Goal: Check status: Check status

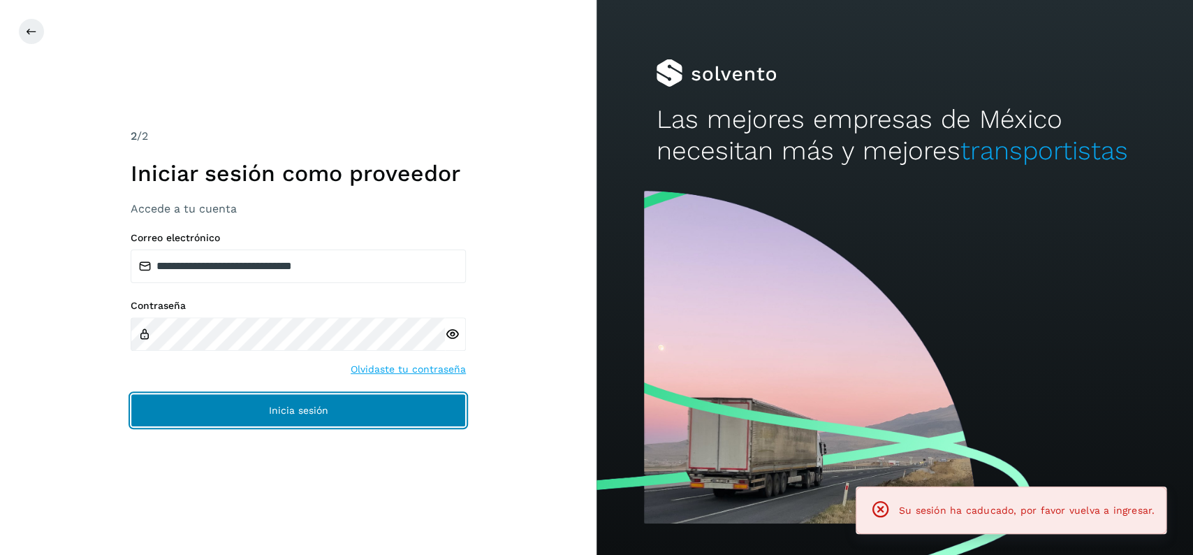
click at [399, 411] on button "Inicia sesión" at bounding box center [298, 410] width 335 height 34
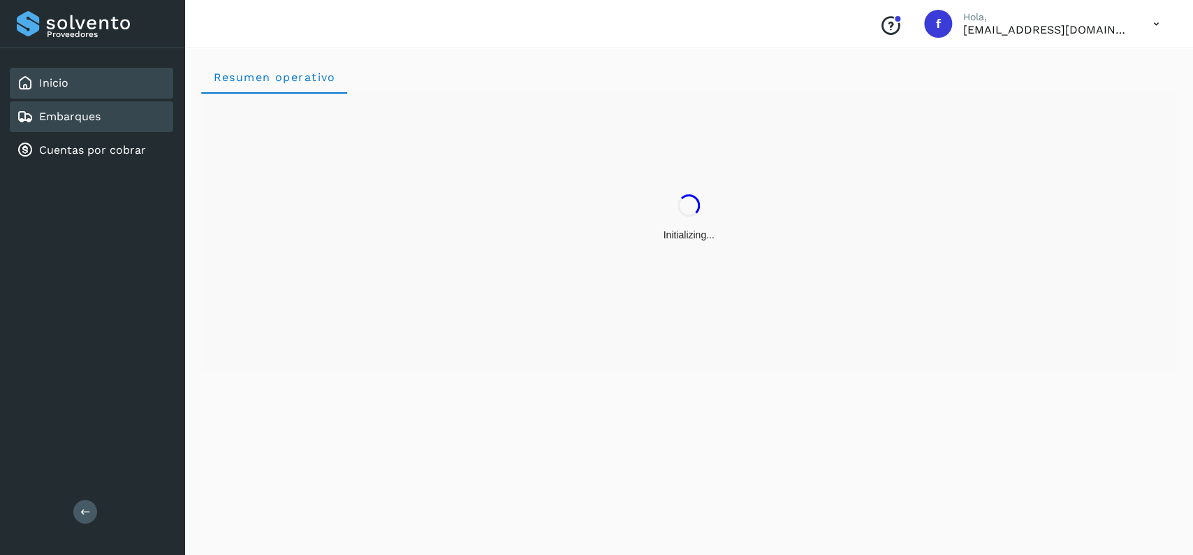
click at [63, 114] on link "Embarques" at bounding box center [69, 116] width 61 height 13
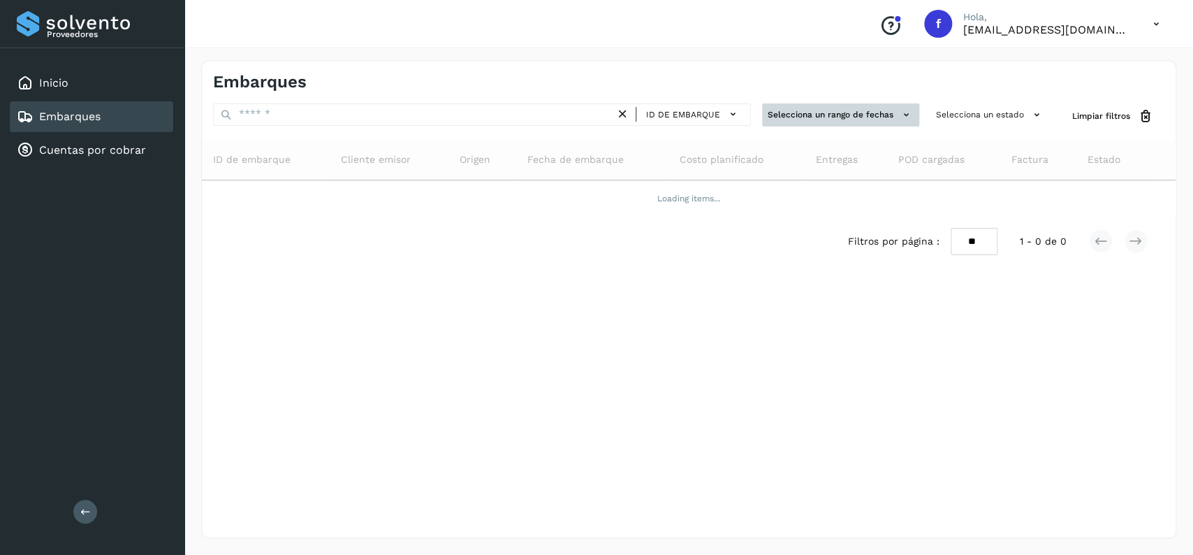
click at [803, 114] on button "Selecciona un rango de fechas" at bounding box center [840, 114] width 157 height 23
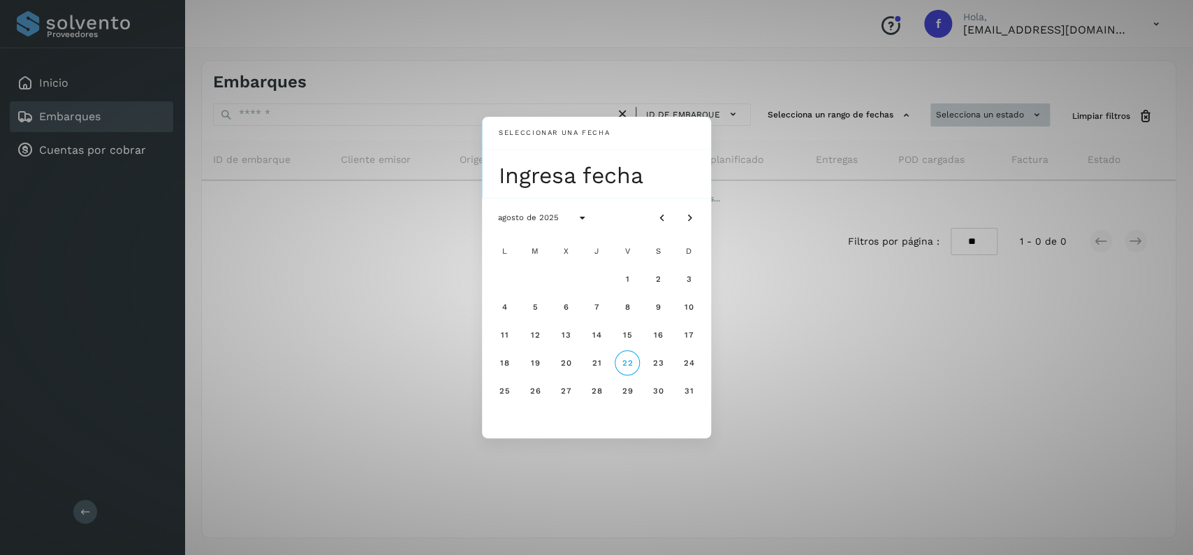
click at [937, 131] on div "Seleccionar una fecha Ingresa fecha agosto de 2025 L M X J V S D 1 2 3 4 5 6 7 …" at bounding box center [596, 277] width 1193 height 555
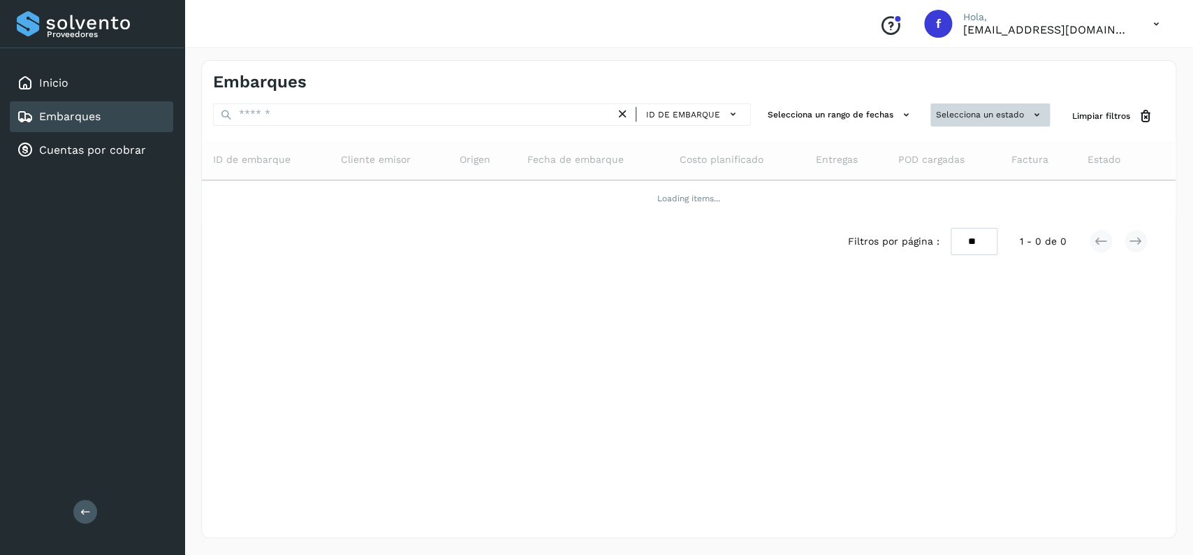
click at [978, 104] on button "Selecciona un estado" at bounding box center [990, 114] width 119 height 23
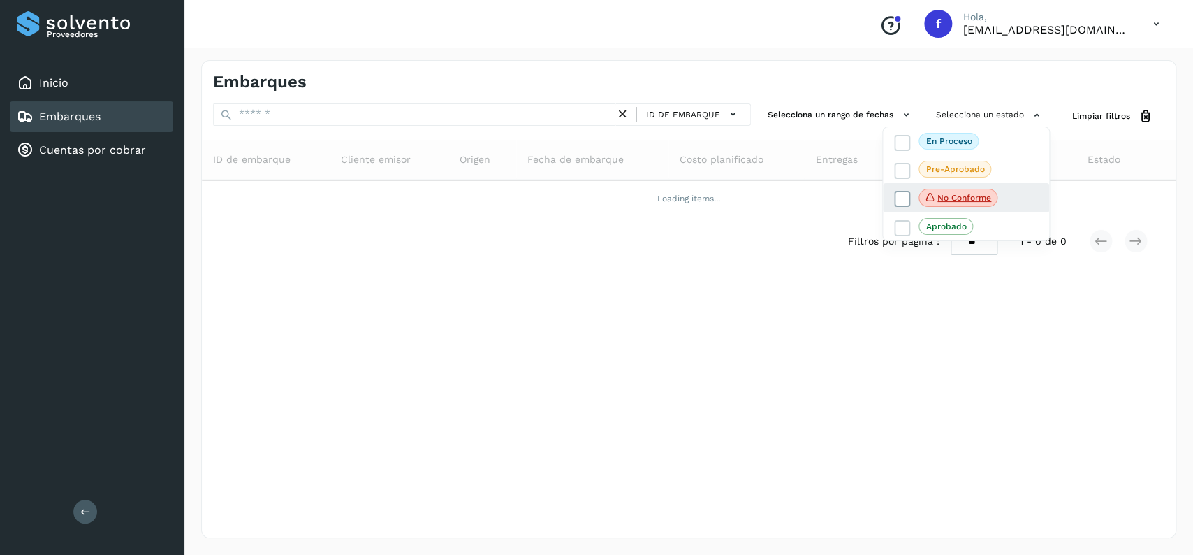
click at [897, 196] on icon at bounding box center [903, 199] width 14 height 14
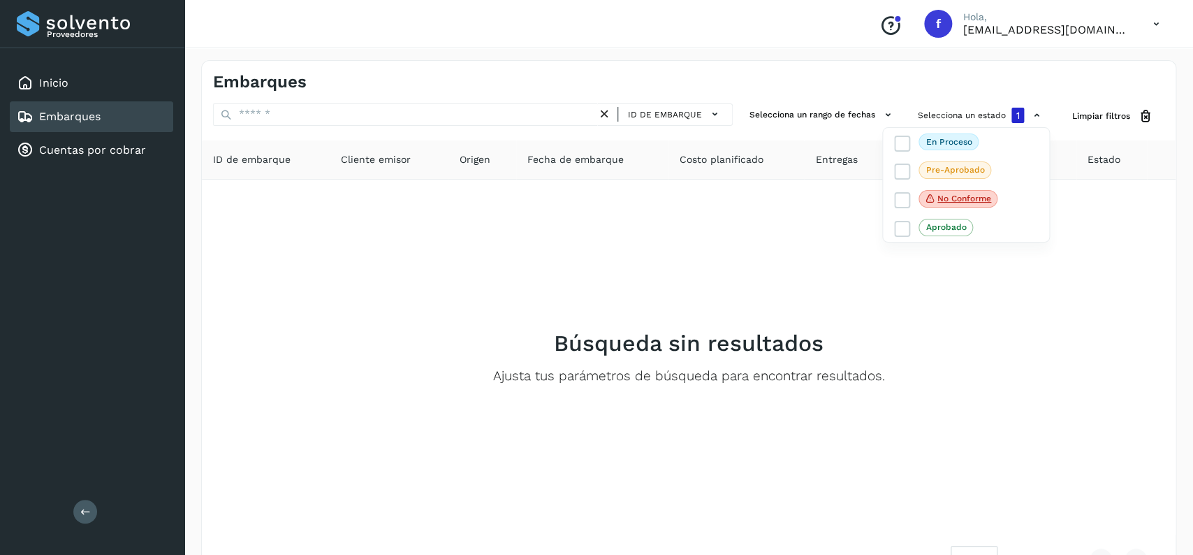
click at [421, 208] on div at bounding box center [596, 277] width 1193 height 555
click at [950, 110] on button "Selecciona un estado 1" at bounding box center [981, 115] width 138 height 24
drag, startPoint x: 897, startPoint y: 184, endPoint x: 901, endPoint y: 199, distance: 15.1
click at [900, 196] on div "En proceso Pre-Aprobado No conforme Aprobado" at bounding box center [966, 184] width 168 height 115
click at [903, 200] on icon at bounding box center [903, 200] width 14 height 14
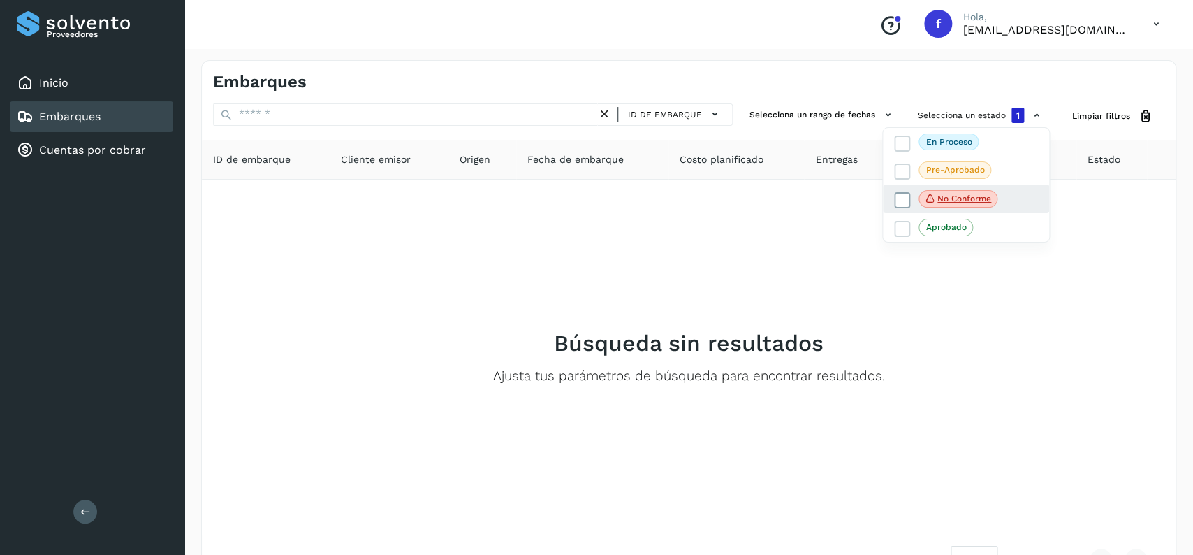
click at [907, 199] on label "No conforme" at bounding box center [945, 199] width 103 height 18
click at [908, 198] on icon at bounding box center [903, 200] width 14 height 14
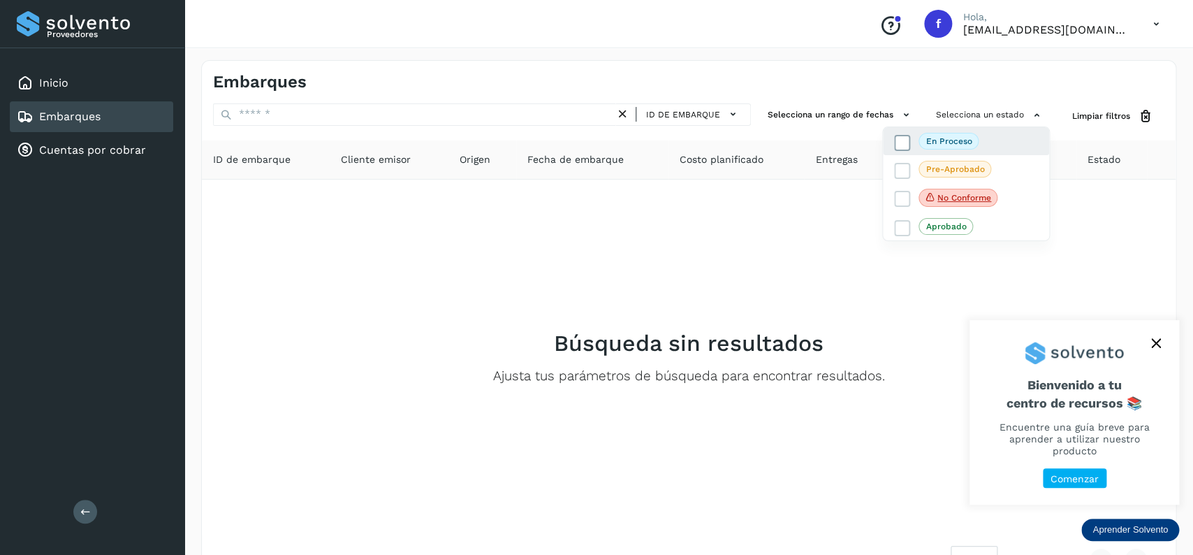
click at [909, 145] on span at bounding box center [902, 143] width 16 height 16
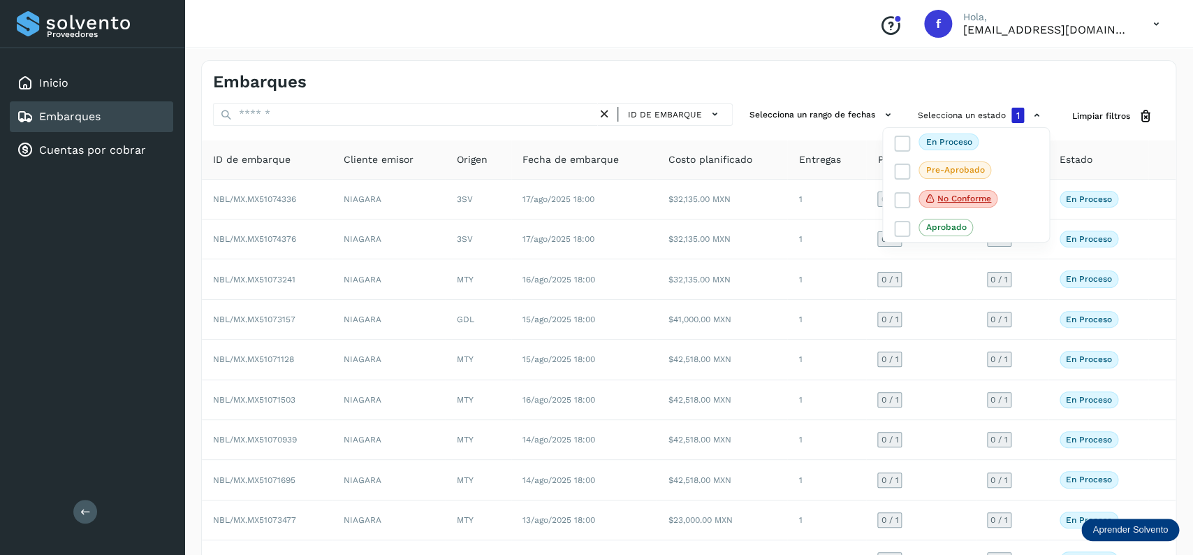
click at [429, 123] on div at bounding box center [596, 277] width 1193 height 555
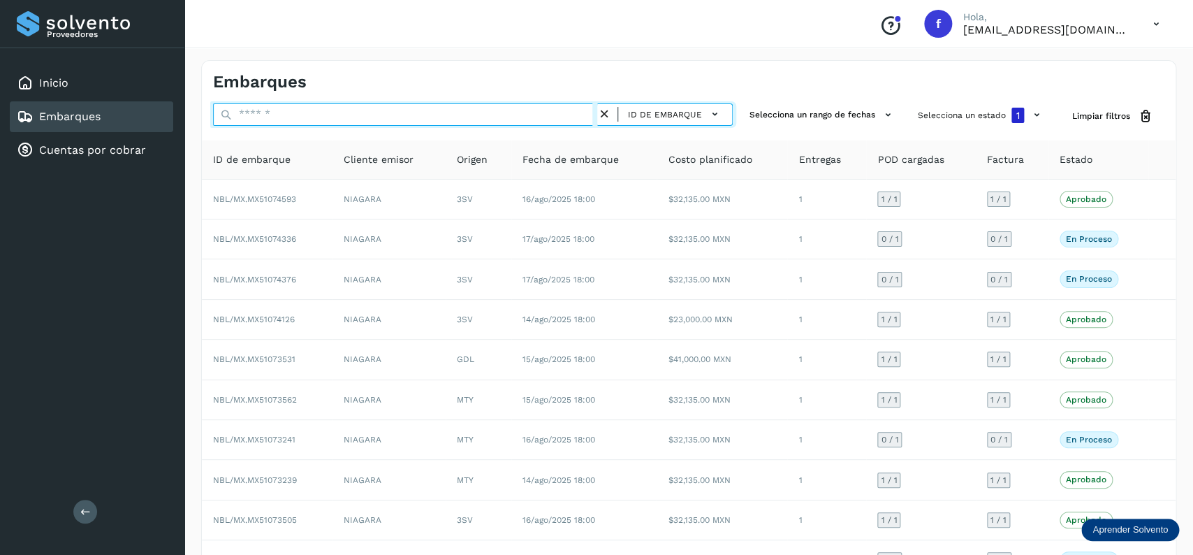
click at [415, 115] on input "text" at bounding box center [405, 114] width 384 height 22
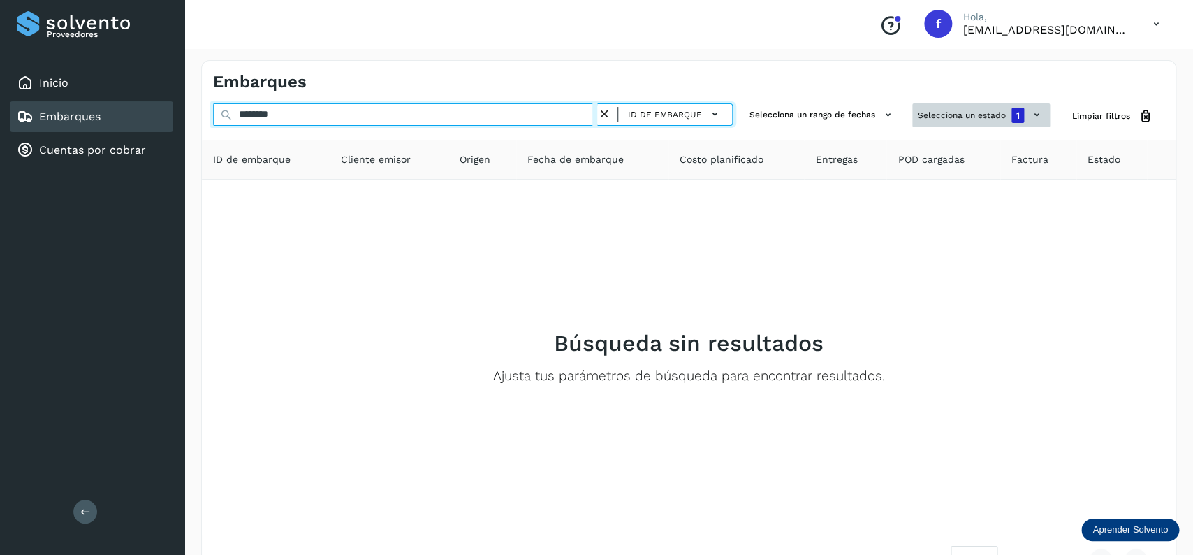
type input "********"
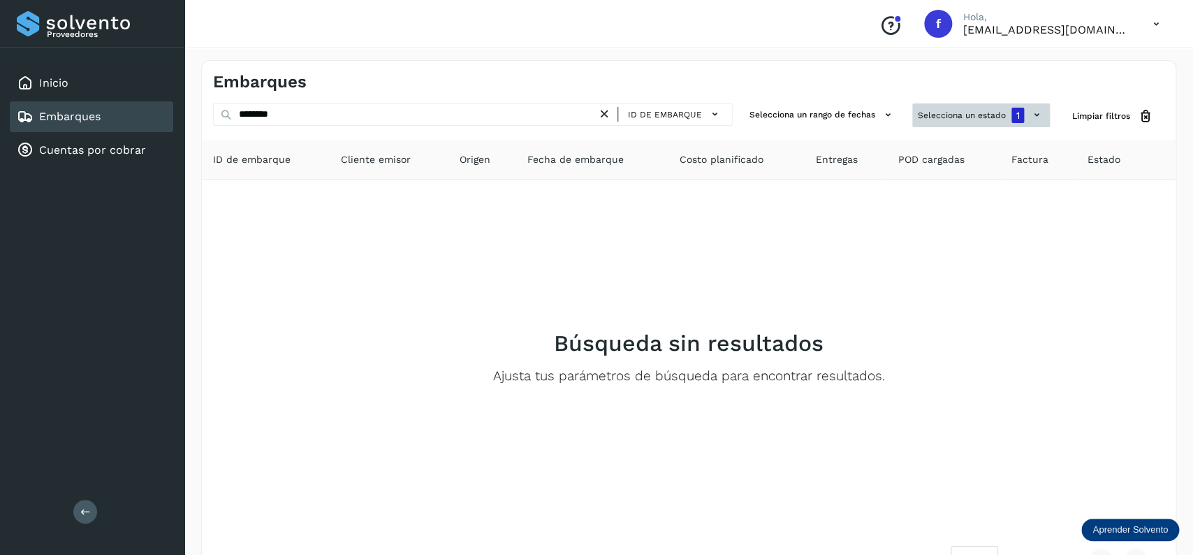
click at [929, 109] on button "Selecciona un estado 1" at bounding box center [981, 115] width 138 height 24
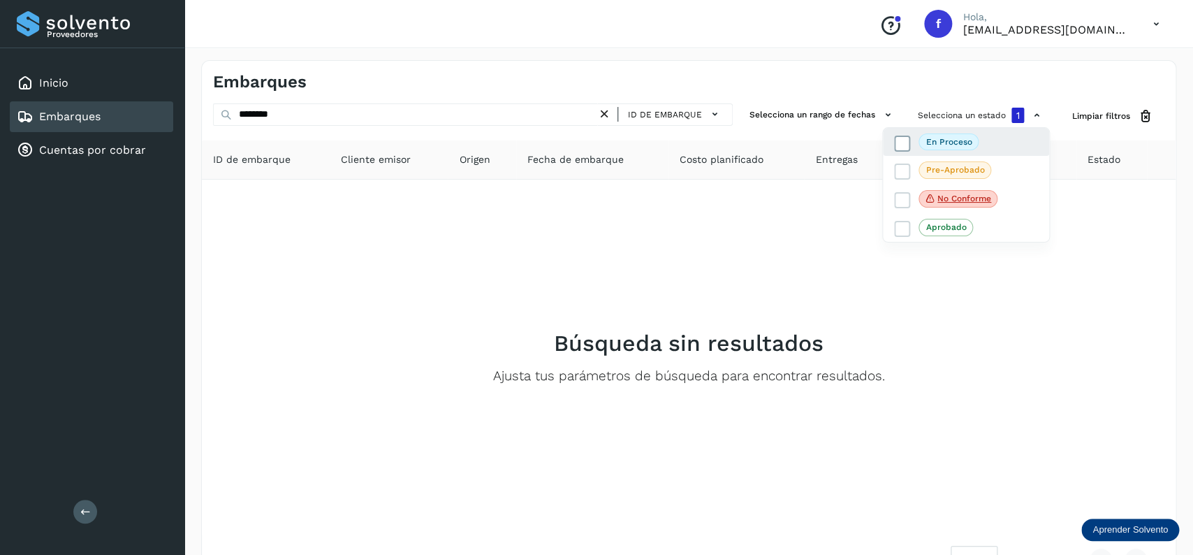
click at [898, 143] on icon at bounding box center [903, 143] width 14 height 14
click at [479, 335] on div at bounding box center [596, 277] width 1193 height 555
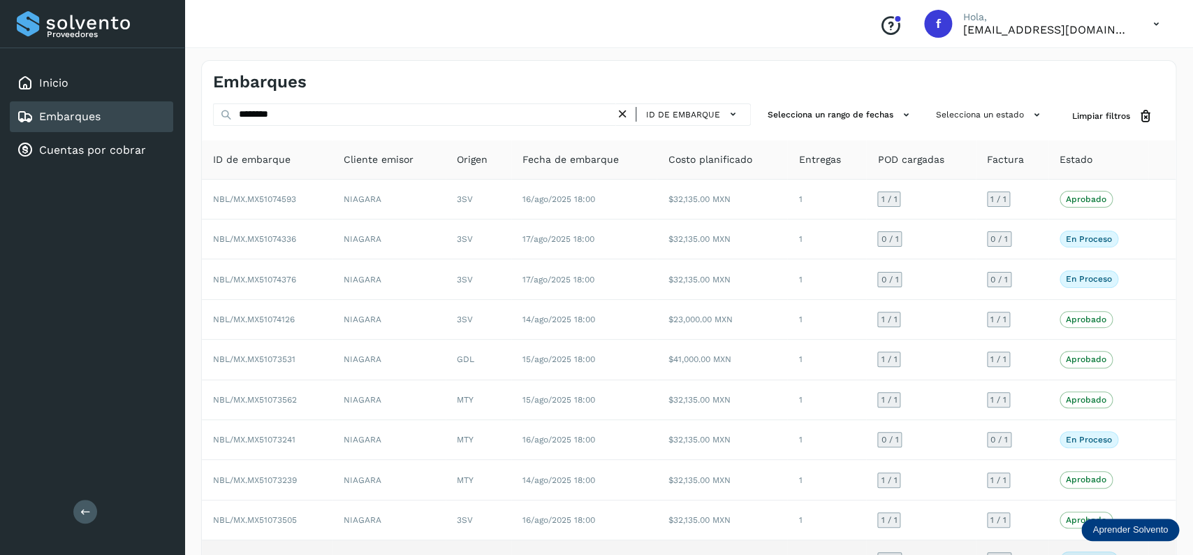
click at [555, 552] on td "15/ago/2025 18:00" at bounding box center [584, 559] width 146 height 39
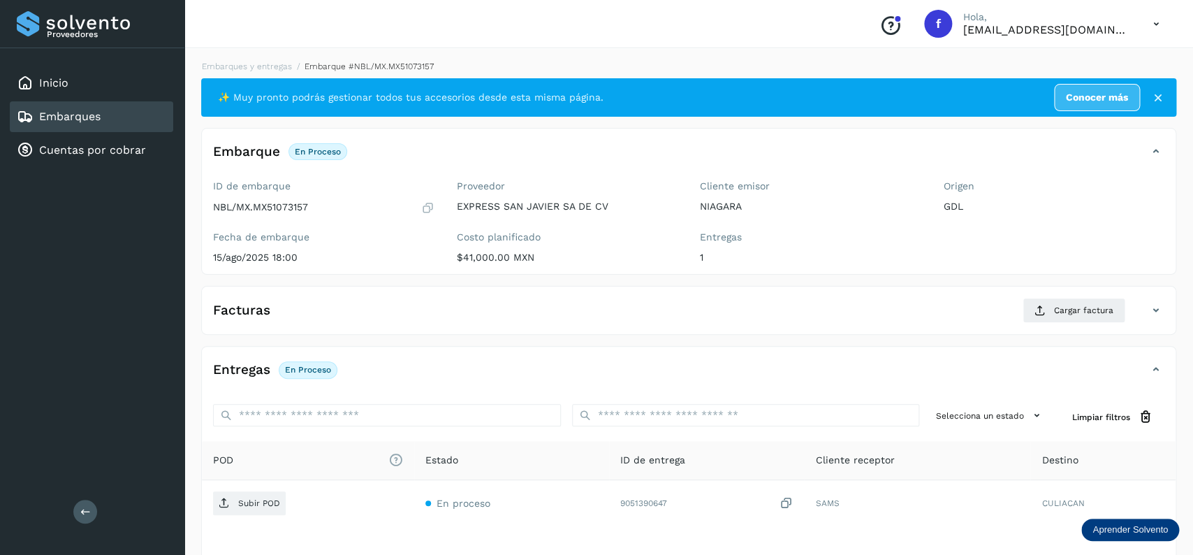
click at [150, 116] on div "Embarques" at bounding box center [91, 116] width 163 height 31
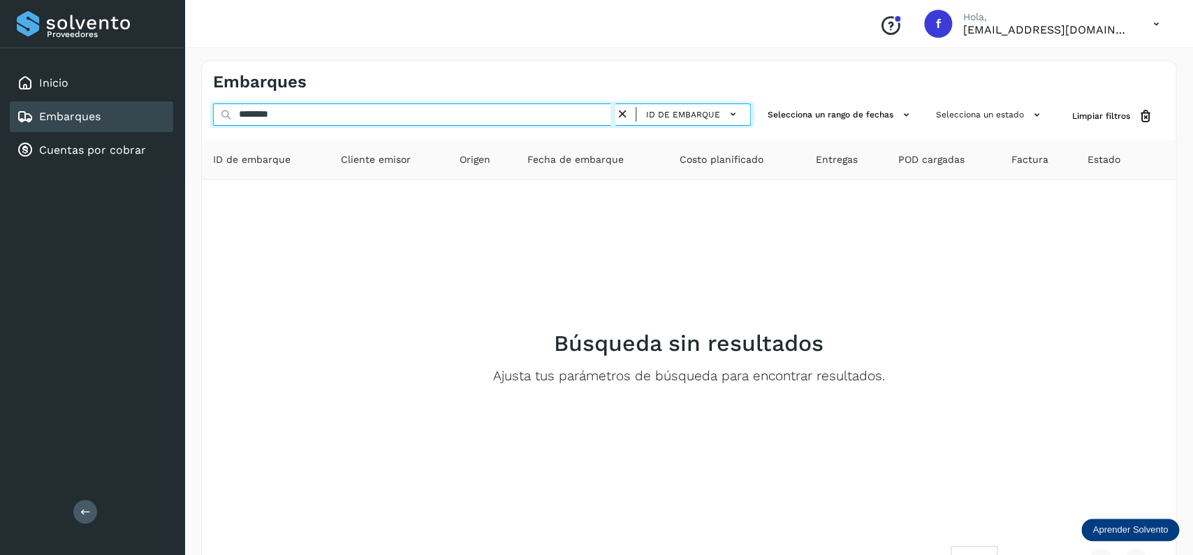
drag, startPoint x: 323, startPoint y: 118, endPoint x: 143, endPoint y: 119, distance: 181.0
click at [213, 118] on input "********" at bounding box center [414, 114] width 402 height 22
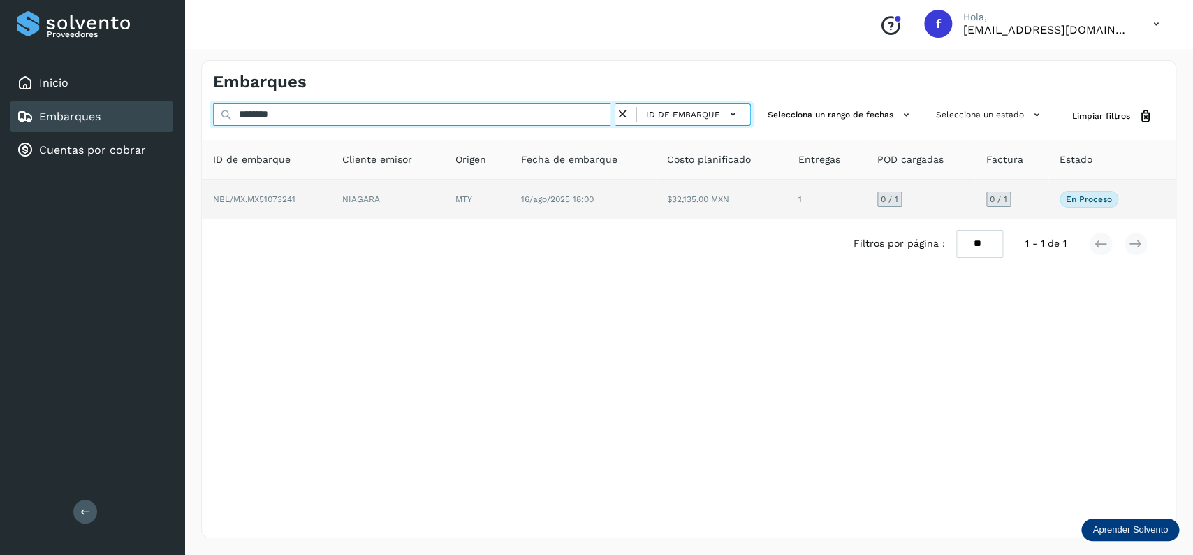
type input "********"
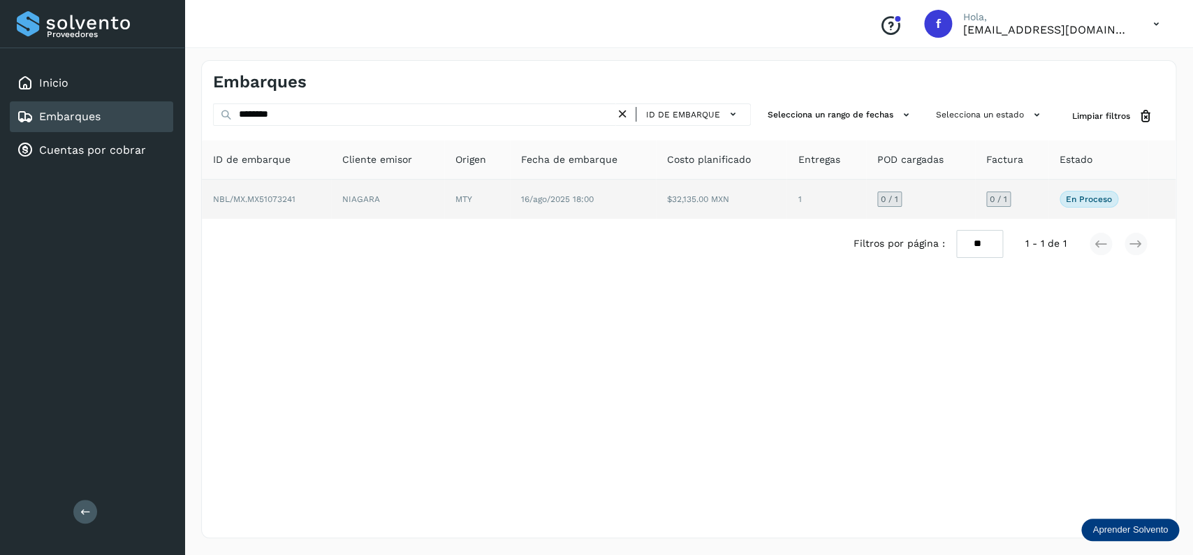
click at [787, 195] on td "$32,135.00 MXN" at bounding box center [826, 199] width 79 height 39
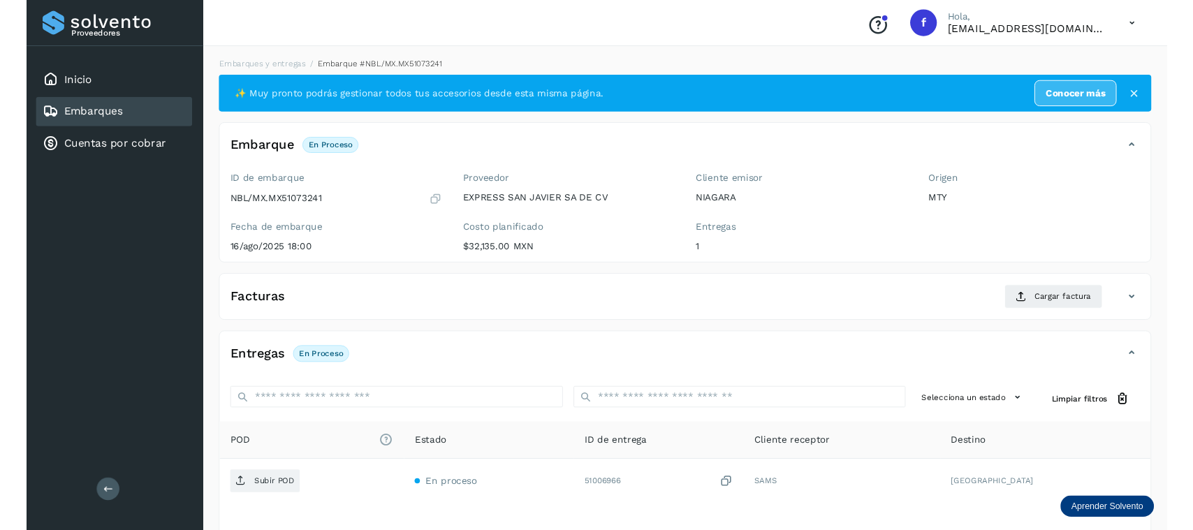
scroll to position [110, 0]
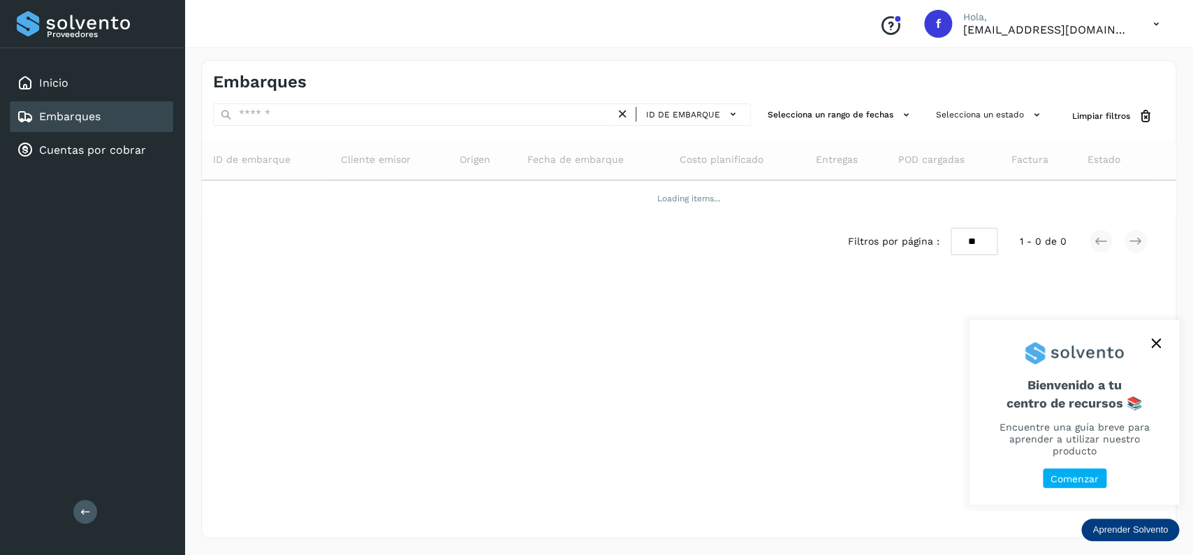
click at [76, 122] on div "Embarques" at bounding box center [59, 116] width 84 height 17
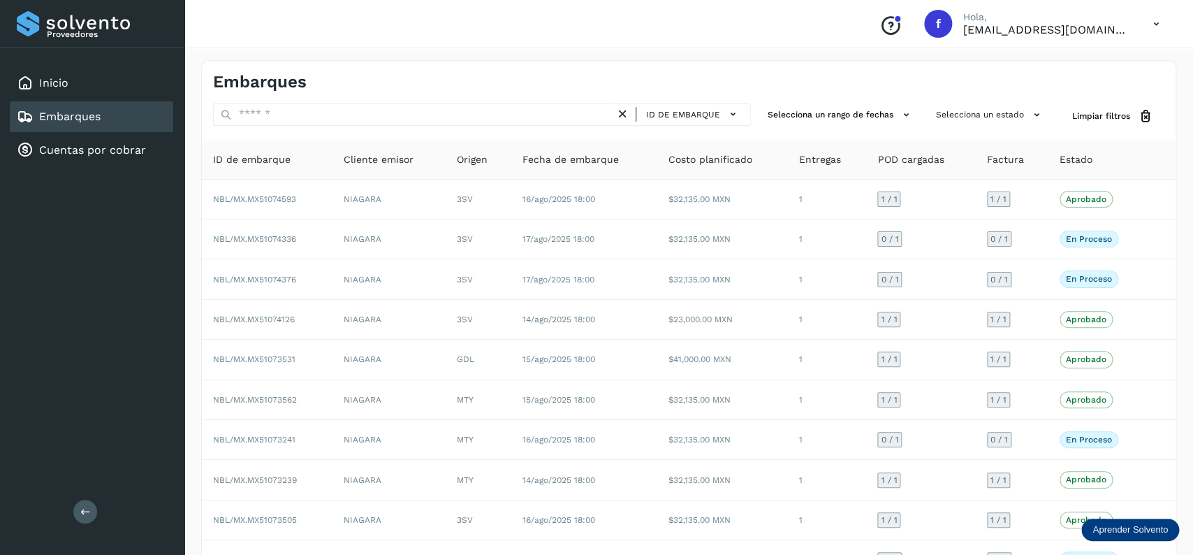
click at [621, 105] on div "ID de embarque" at bounding box center [684, 114] width 136 height 22
click at [620, 110] on icon at bounding box center [623, 114] width 15 height 15
click at [153, 125] on div "Embarques" at bounding box center [91, 116] width 163 height 31
click at [980, 108] on button "Selecciona un estado" at bounding box center [990, 114] width 119 height 23
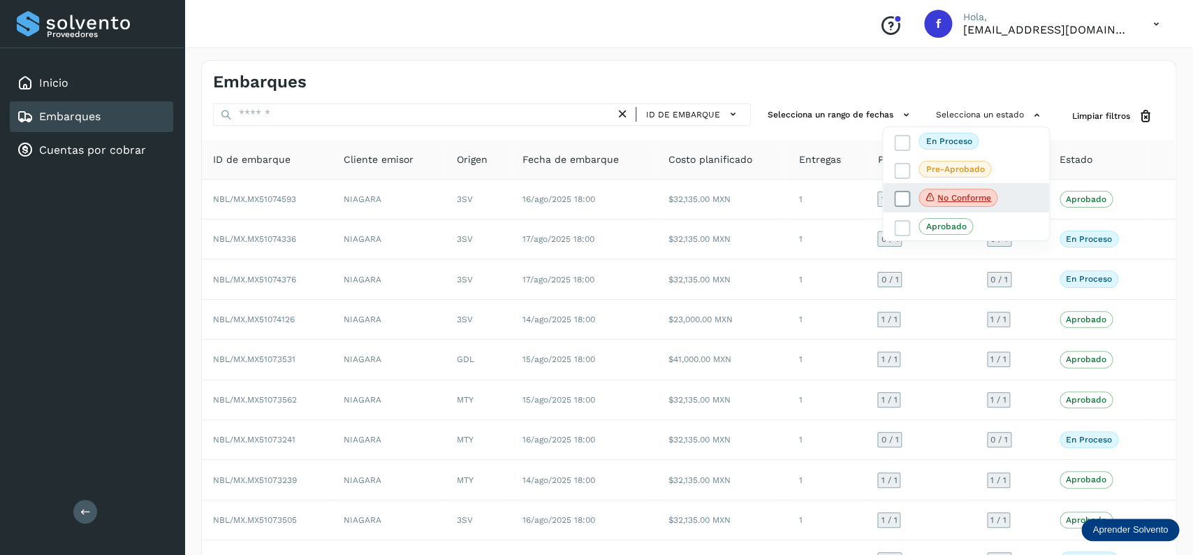
click at [901, 193] on span at bounding box center [902, 199] width 16 height 16
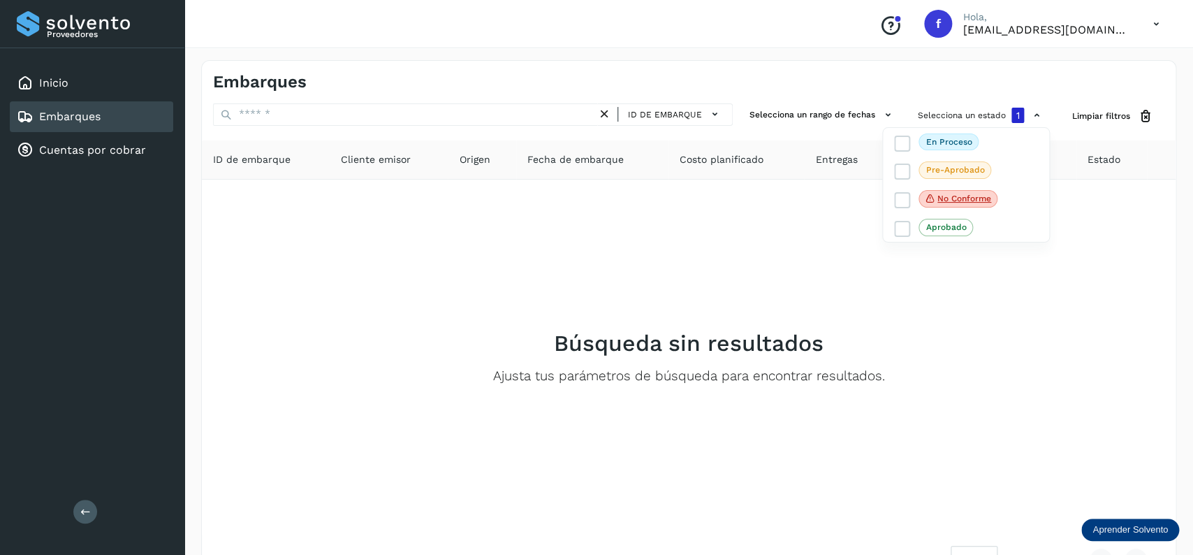
click at [663, 257] on div at bounding box center [596, 277] width 1193 height 555
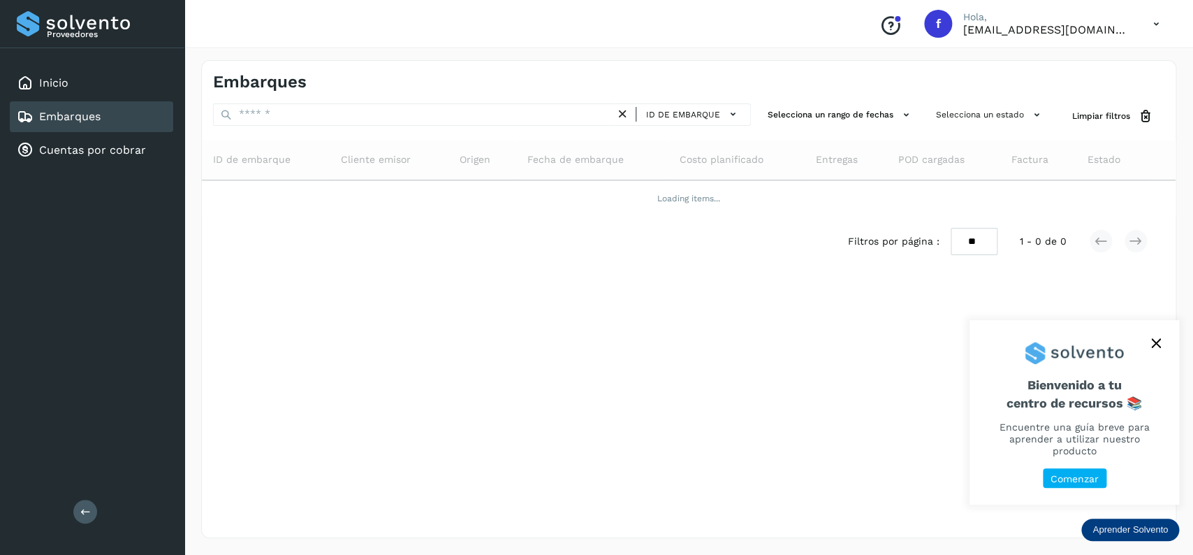
click at [1152, 350] on button "close," at bounding box center [1156, 343] width 21 height 21
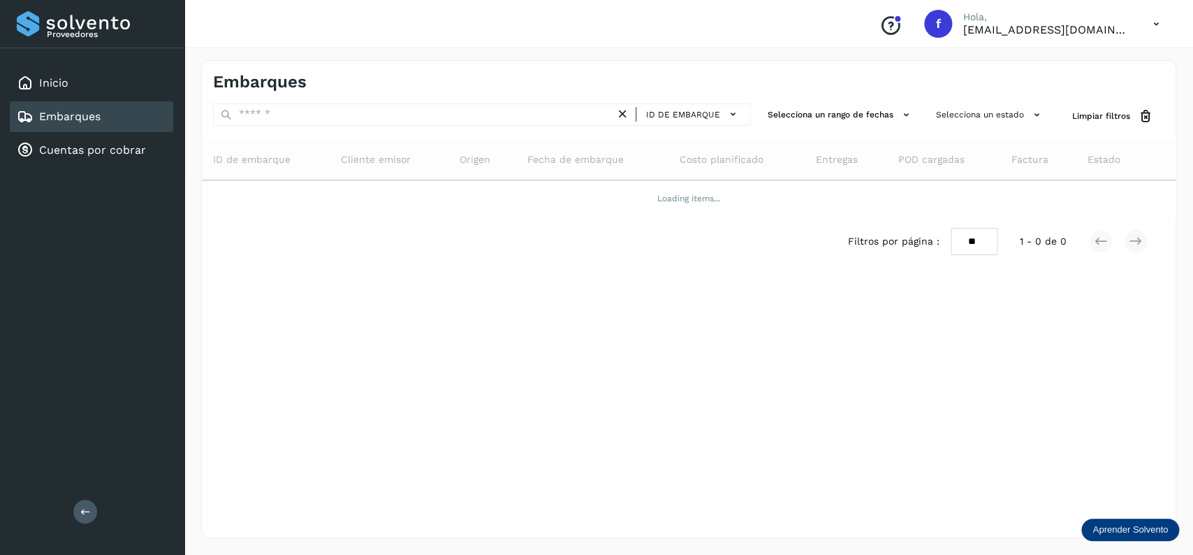
click at [137, 112] on div "Embarques" at bounding box center [91, 116] width 163 height 31
click at [140, 82] on div "Inicio" at bounding box center [91, 83] width 163 height 31
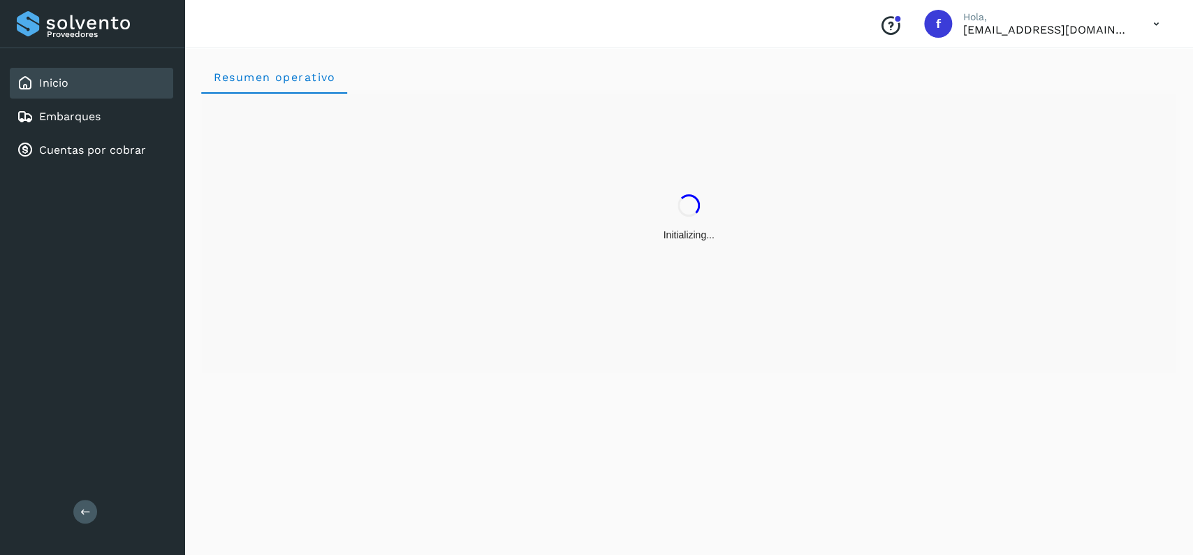
click at [136, 100] on div "Inicio Embarques Cuentas por cobrar" at bounding box center [92, 116] width 184 height 137
click at [136, 105] on div "Embarques" at bounding box center [91, 116] width 163 height 31
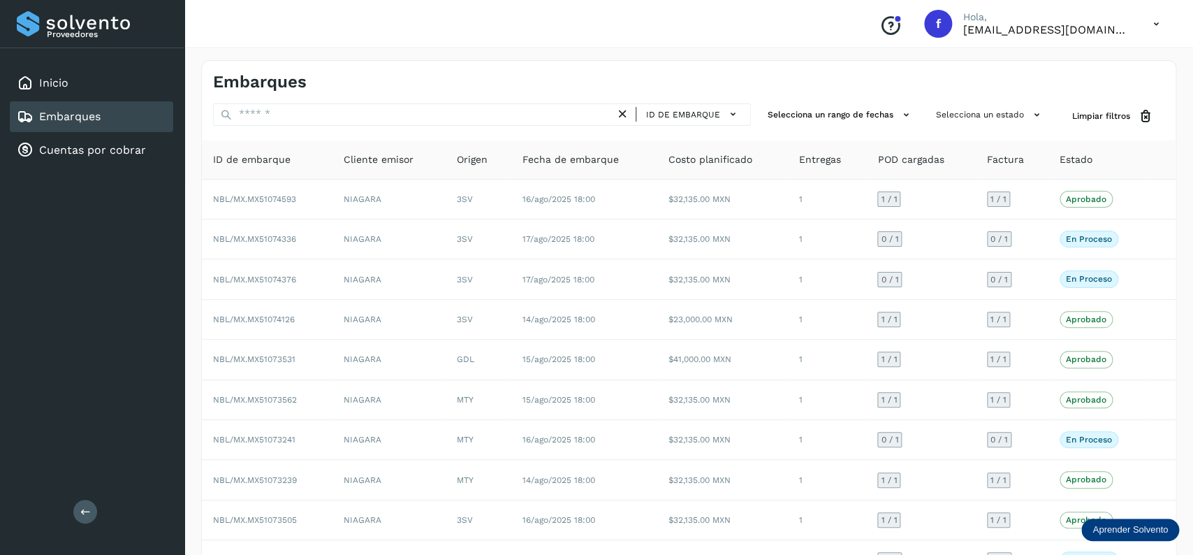
click at [111, 109] on div "Embarques" at bounding box center [91, 116] width 163 height 31
click at [940, 115] on button "Selecciona un estado" at bounding box center [990, 114] width 119 height 23
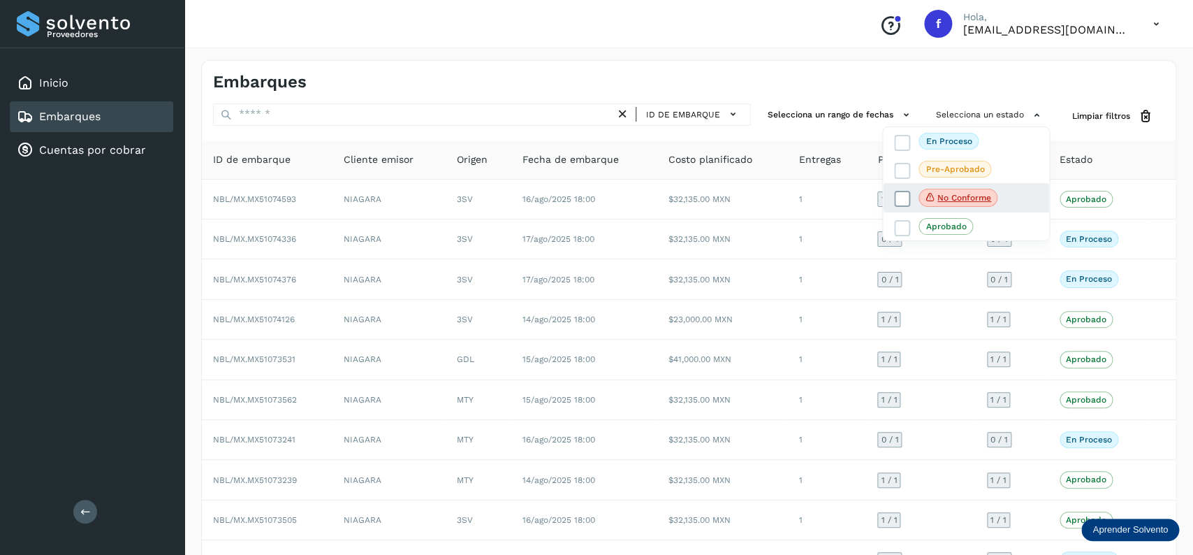
click at [905, 199] on icon at bounding box center [903, 199] width 14 height 14
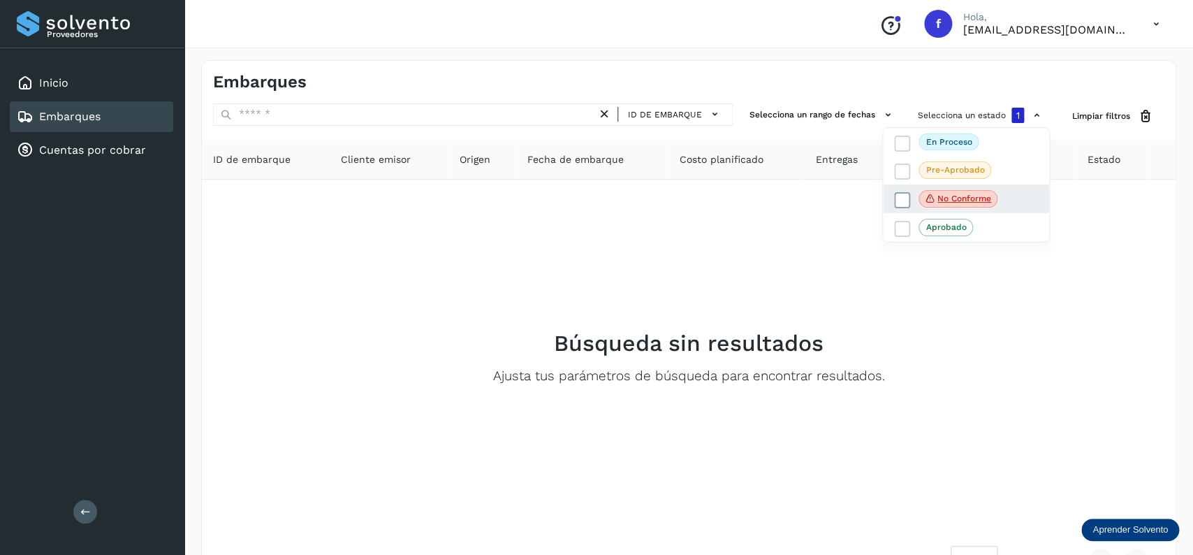
click at [901, 193] on span at bounding box center [902, 200] width 16 height 16
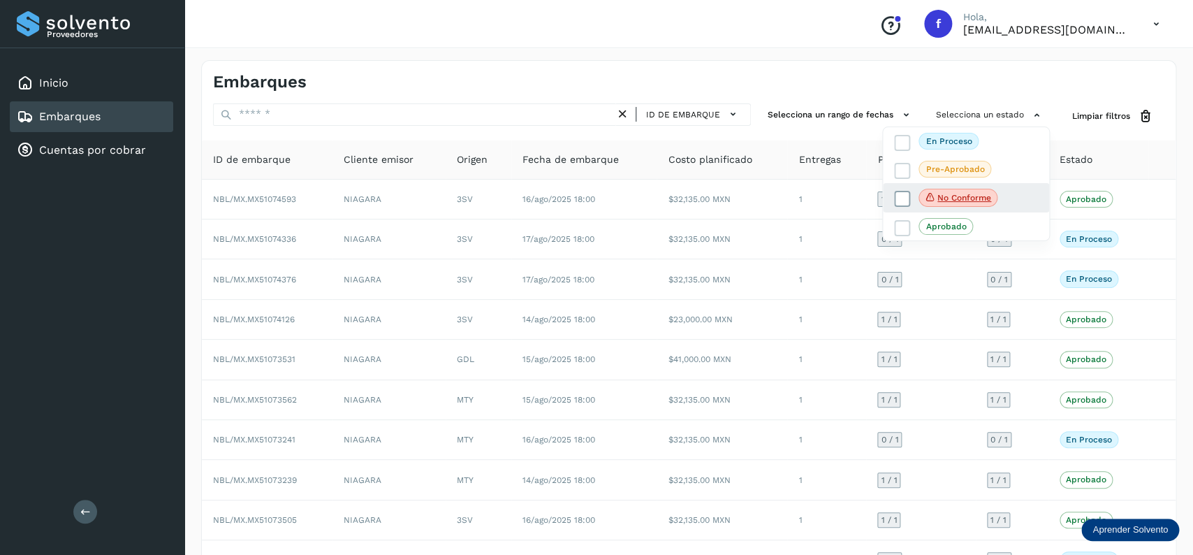
click at [897, 203] on icon at bounding box center [903, 199] width 14 height 14
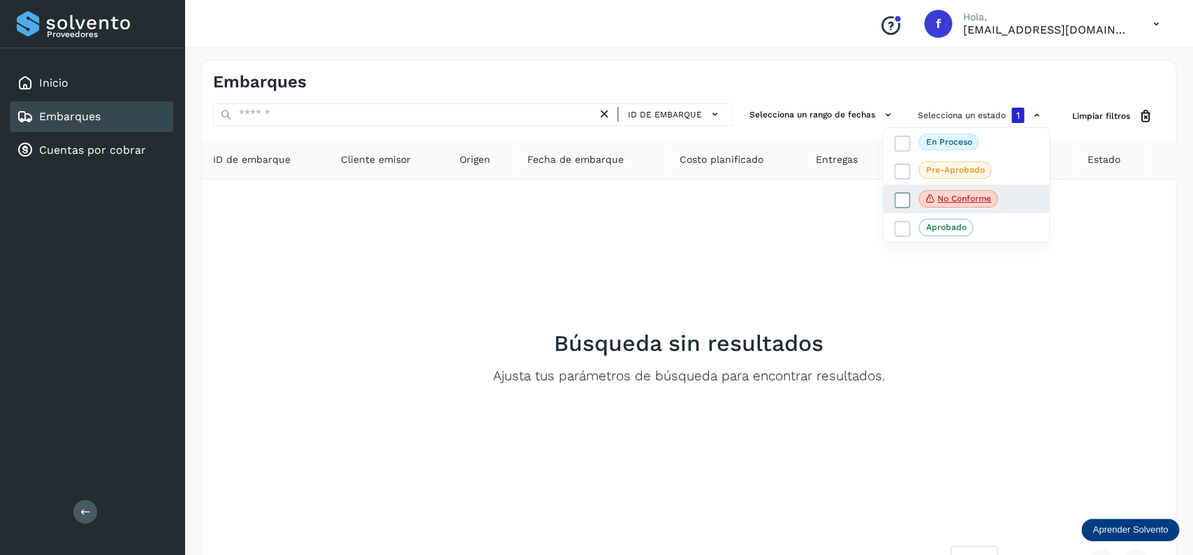
click at [897, 203] on icon at bounding box center [903, 200] width 14 height 14
click at [891, 183] on div "En proceso" at bounding box center [966, 197] width 166 height 29
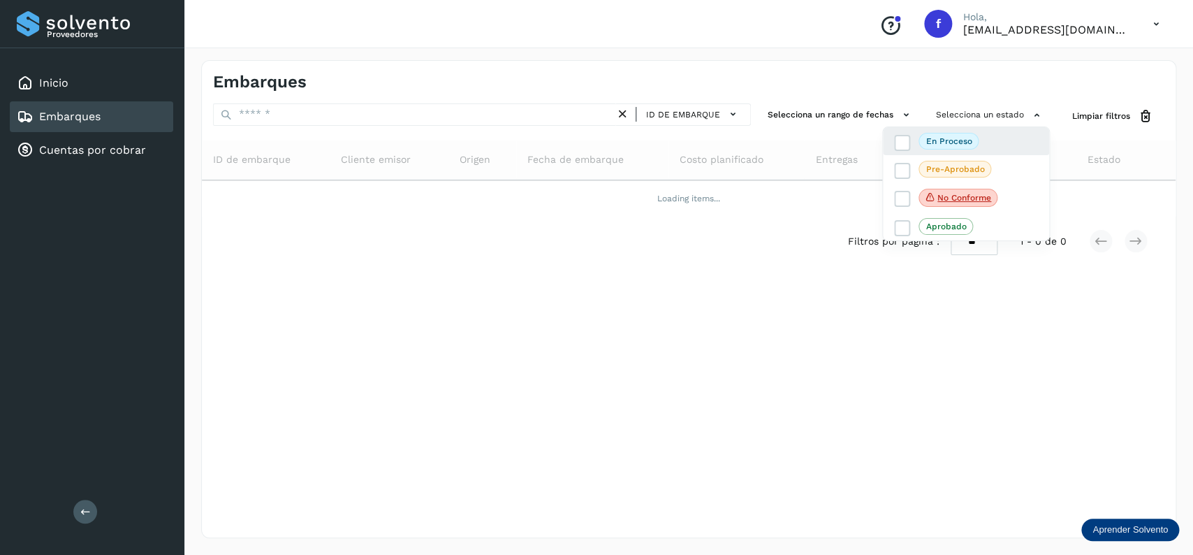
click at [894, 183] on div "En proceso" at bounding box center [966, 197] width 166 height 29
click at [905, 136] on span at bounding box center [902, 143] width 16 height 16
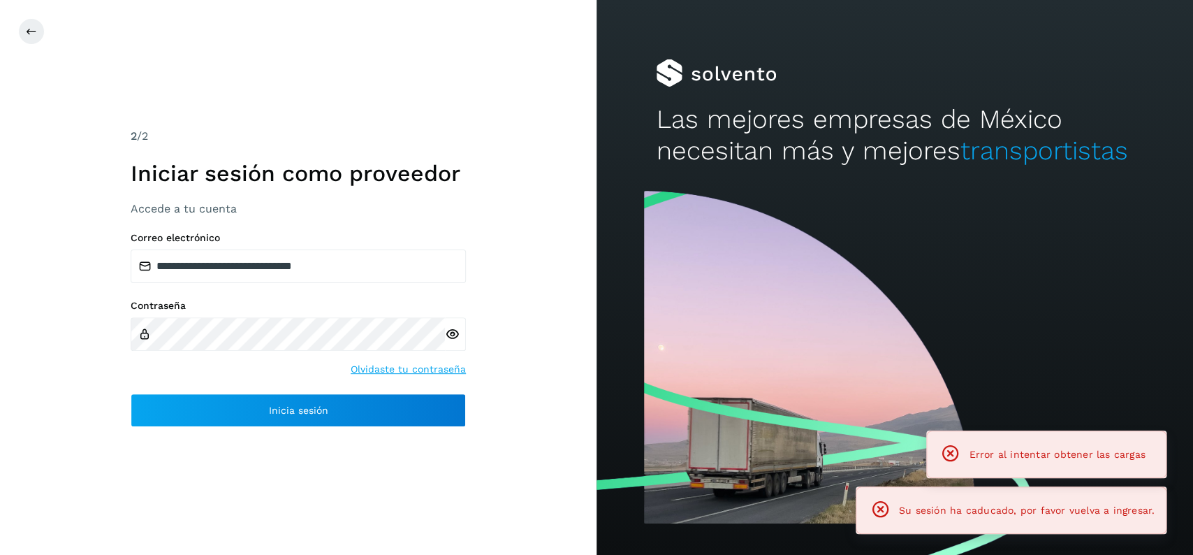
click at [312, 428] on div "**********" at bounding box center [298, 277] width 597 height 555
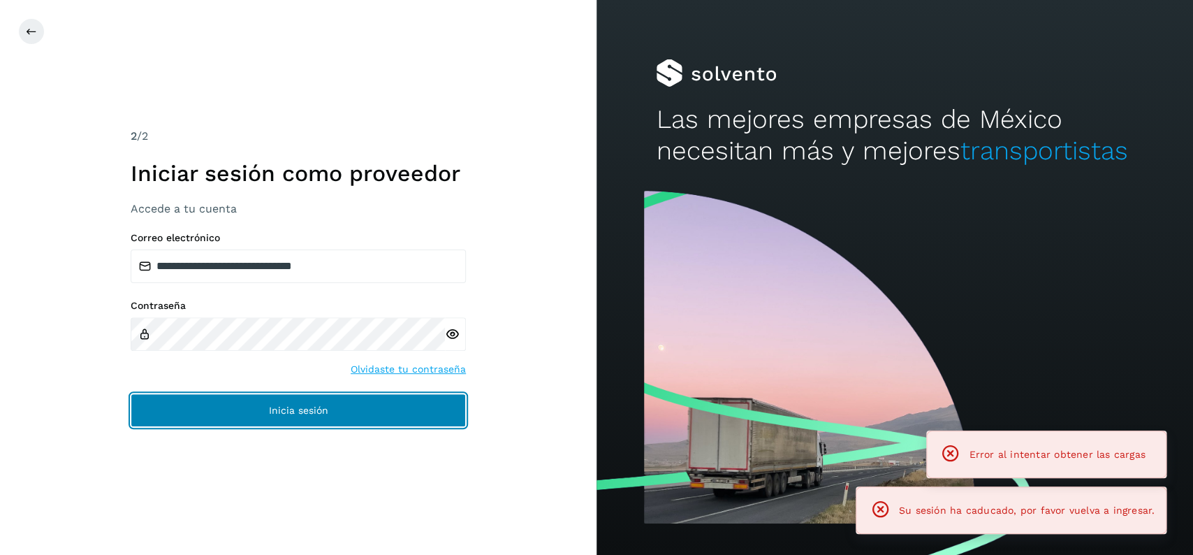
click at [321, 409] on span "Inicia sesión" at bounding box center [298, 410] width 59 height 10
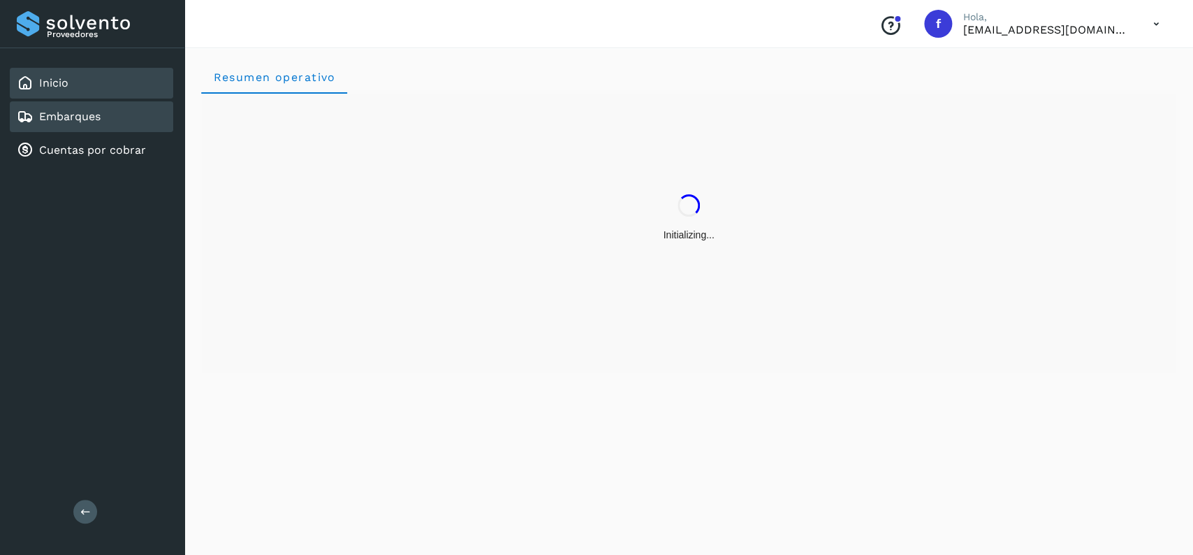
click at [109, 126] on div "Embarques" at bounding box center [91, 116] width 163 height 31
